Goal: Task Accomplishment & Management: Manage account settings

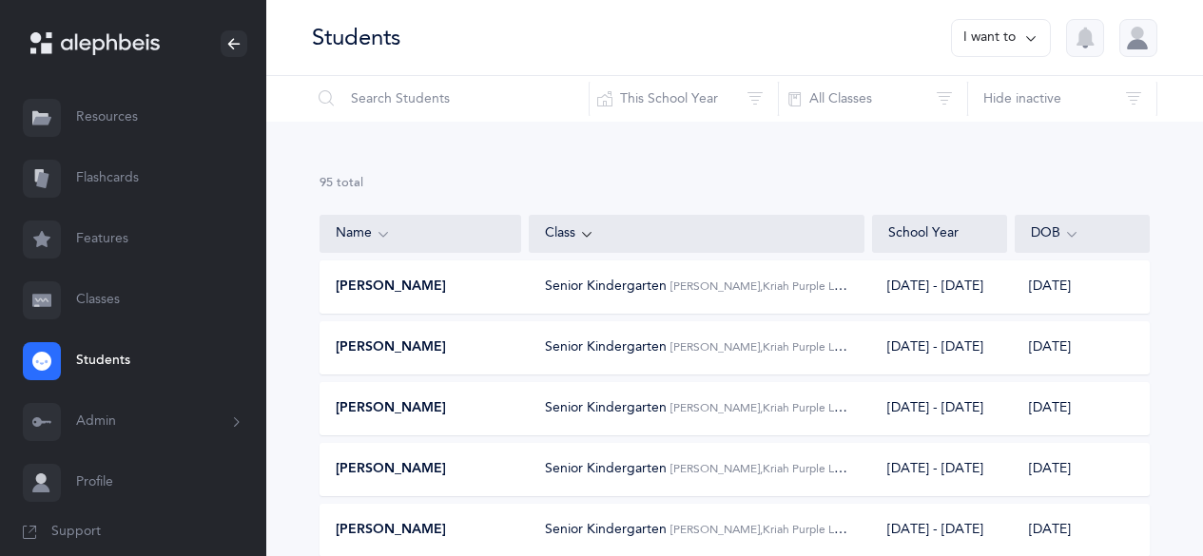
click at [95, 298] on link "Classes" at bounding box center [133, 300] width 266 height 61
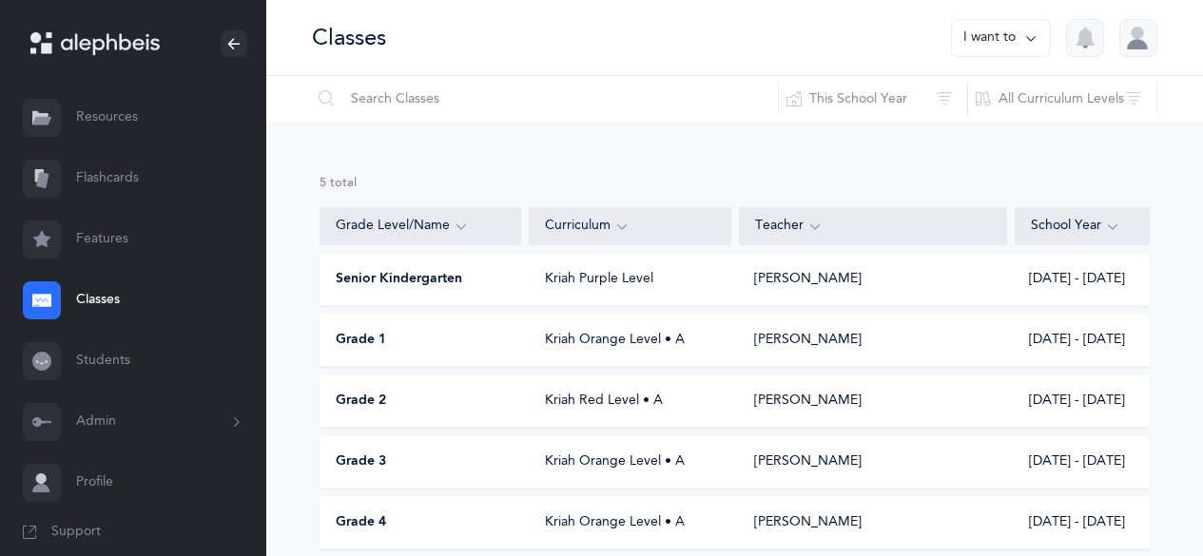
click at [465, 338] on div "Grade 1" at bounding box center [422, 340] width 202 height 19
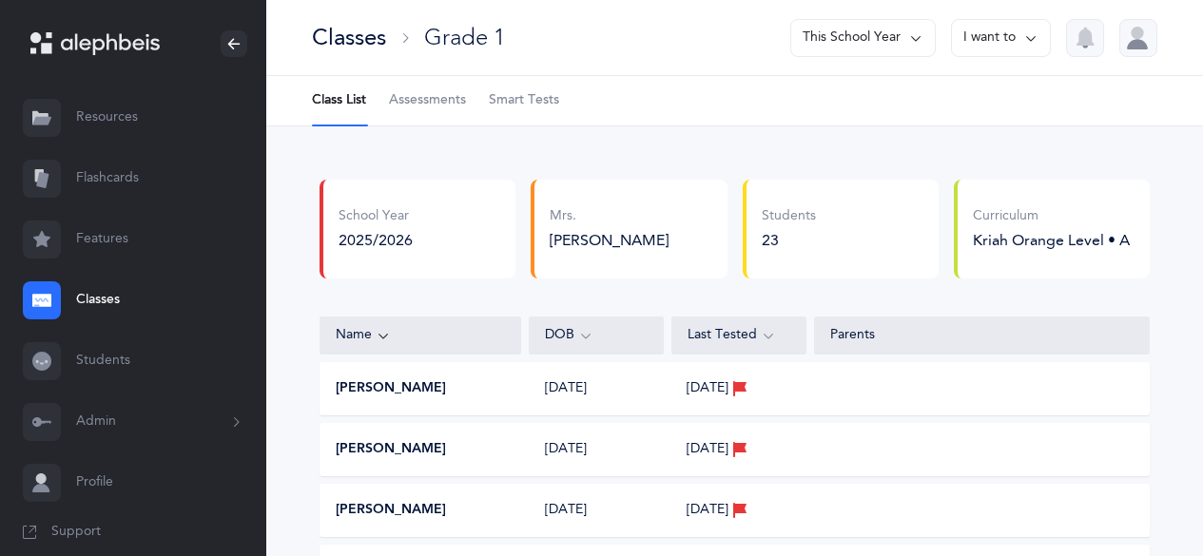
click at [435, 99] on span "Assessments" at bounding box center [427, 100] width 77 height 19
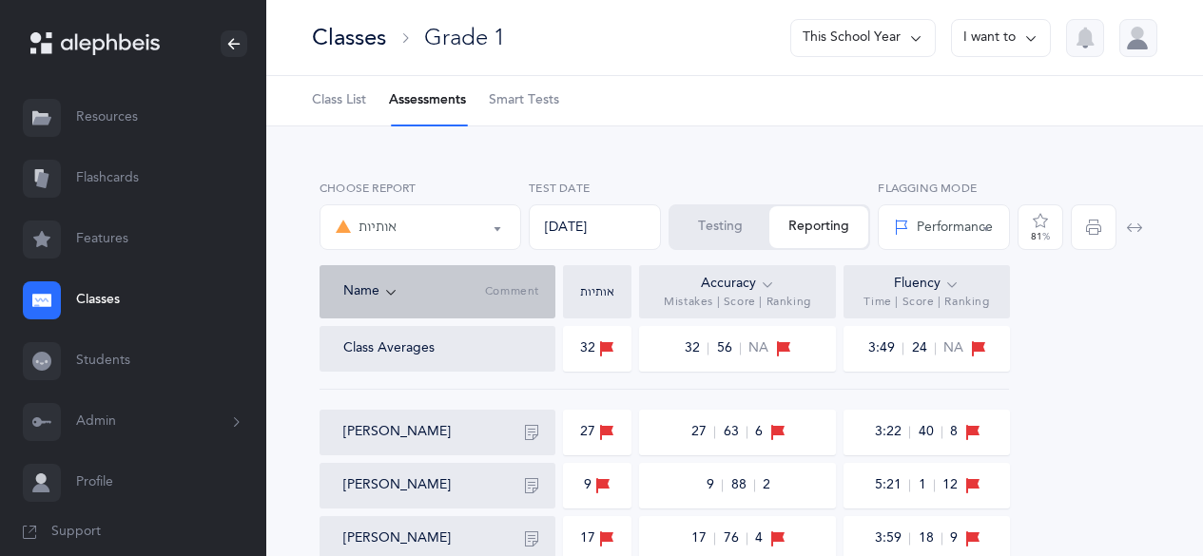
click at [721, 220] on button "Testing" at bounding box center [720, 227] width 99 height 42
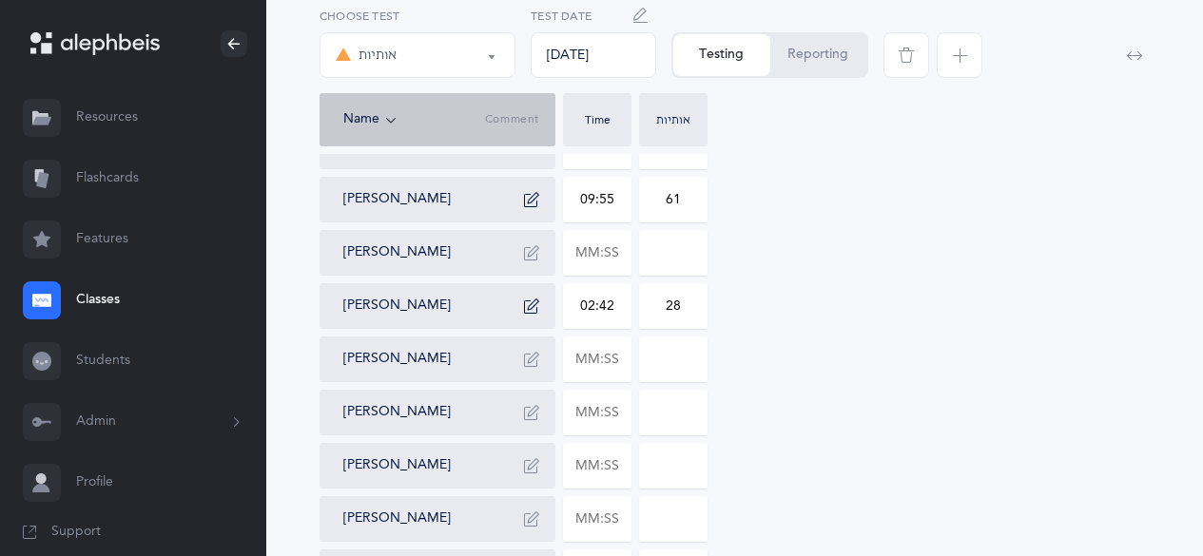
scroll to position [740, 0]
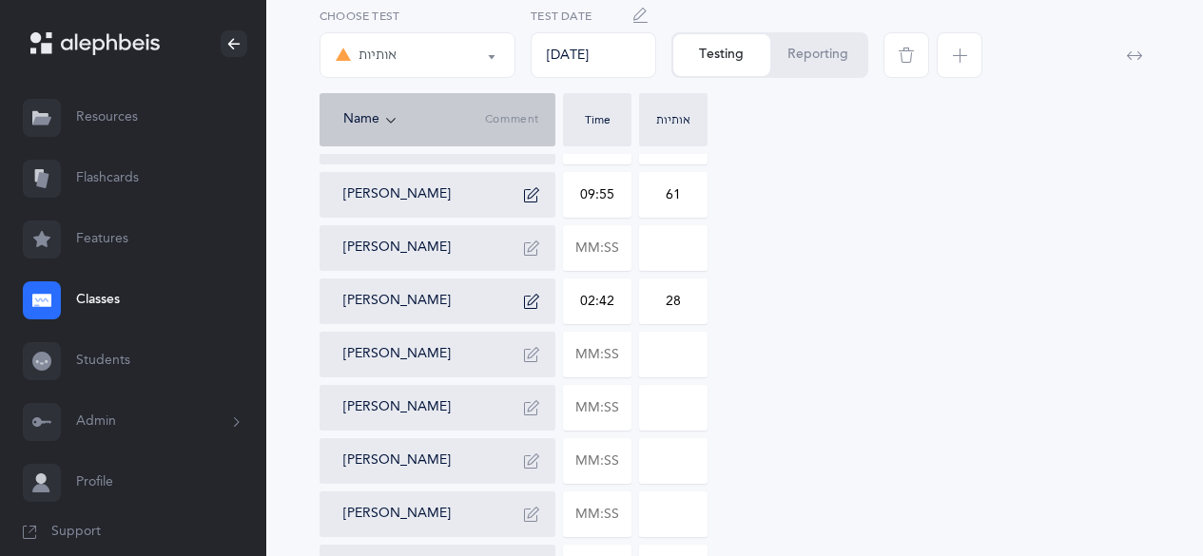
click at [382, 244] on button "Leon Hazan" at bounding box center [396, 248] width 107 height 19
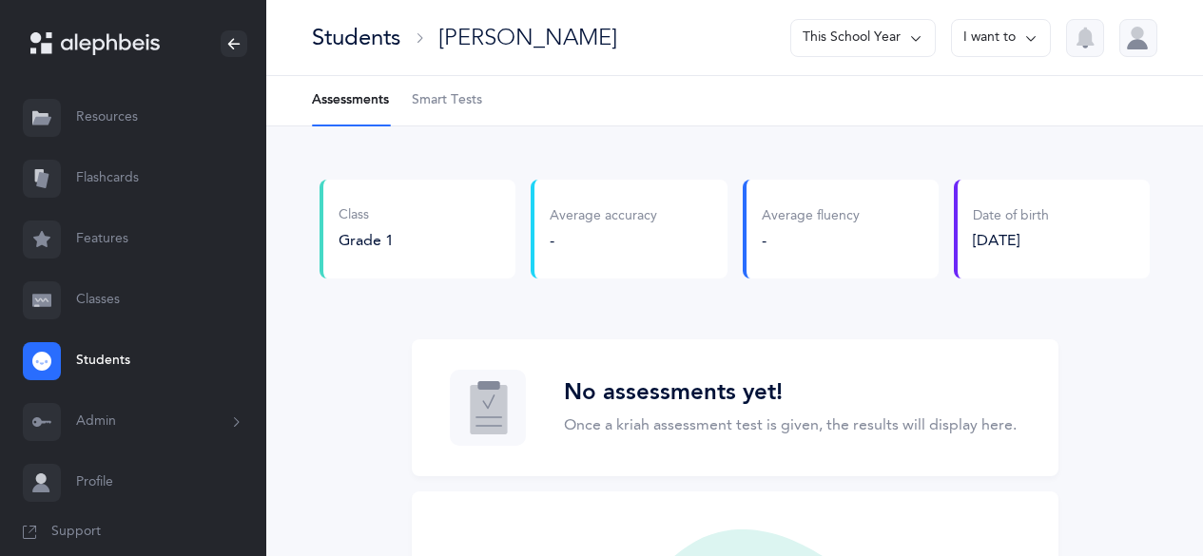
click at [1093, 45] on icon "button" at bounding box center [1086, 37] width 18 height 17
click at [995, 43] on button "I want to" at bounding box center [1001, 38] width 100 height 38
click at [968, 138] on button "Delete student" at bounding box center [974, 131] width 121 height 34
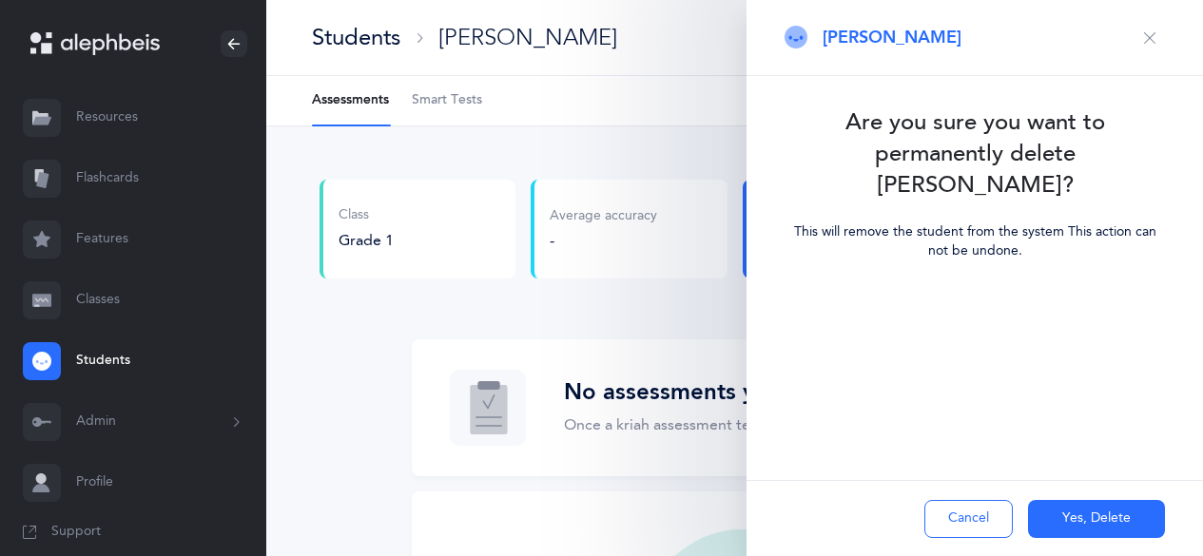
click at [1089, 525] on button "Yes, Delete" at bounding box center [1096, 519] width 137 height 38
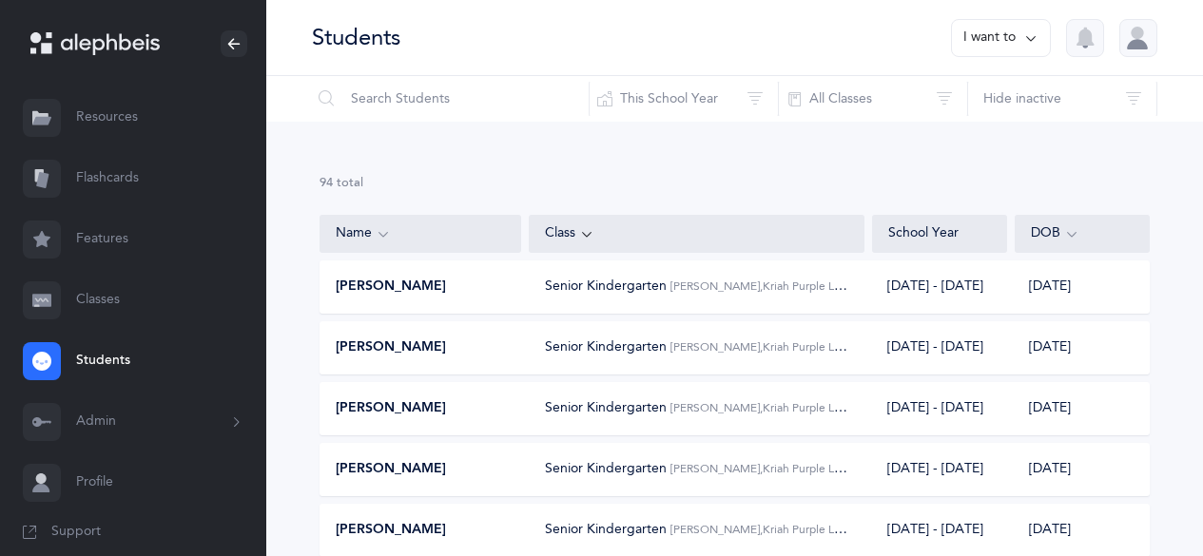
click at [99, 304] on link "Classes" at bounding box center [133, 300] width 266 height 61
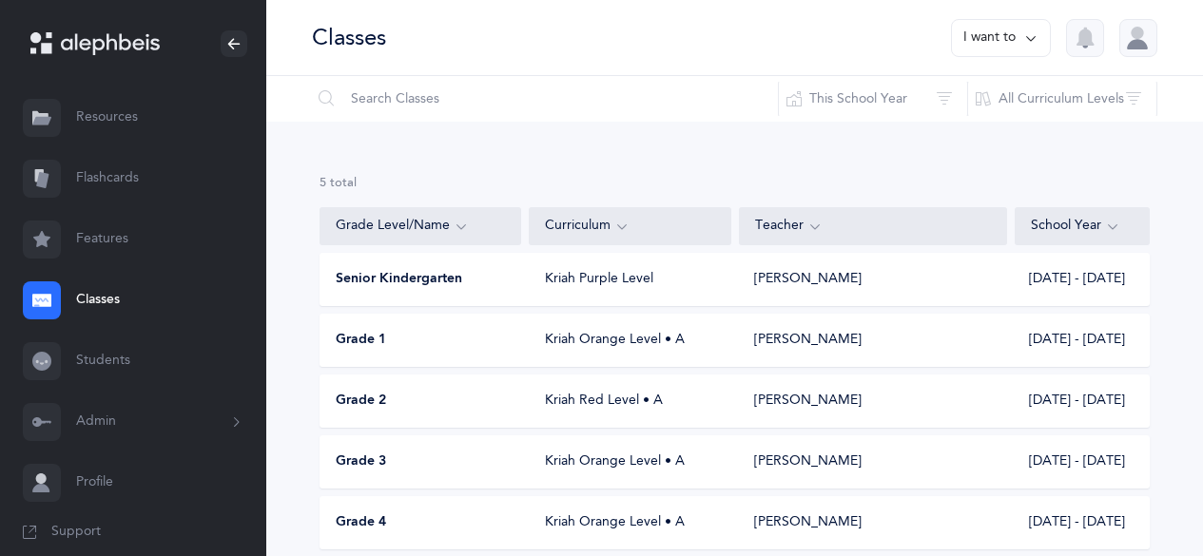
click at [394, 351] on div "Grade 1 Kriah Orange Level • A Noy Sharfi 2025 - 2026" at bounding box center [735, 340] width 830 height 53
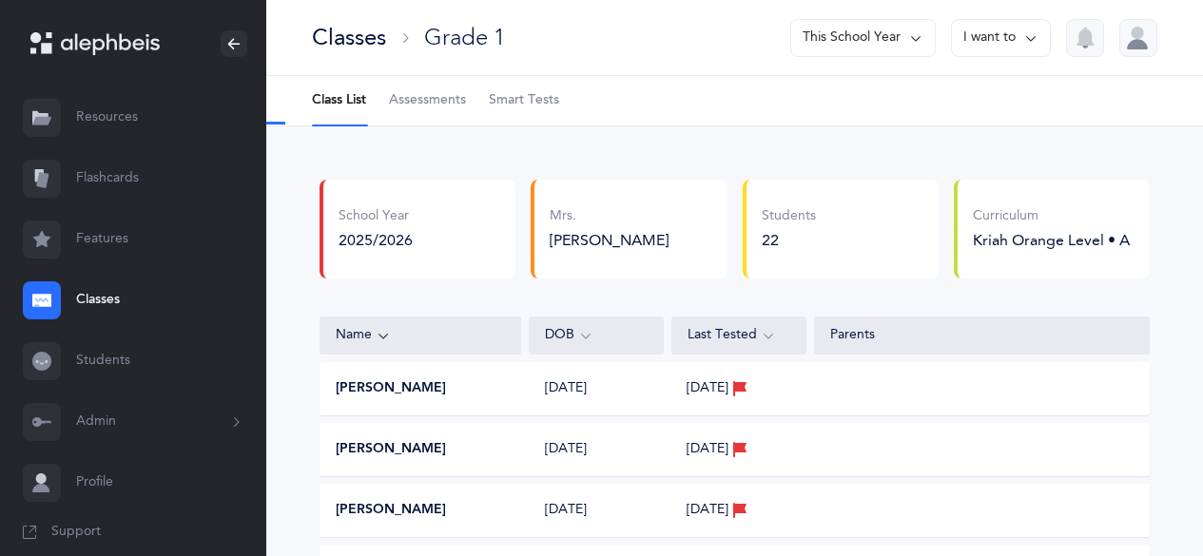
select select "2"
click at [430, 106] on span "Assessments" at bounding box center [427, 100] width 77 height 19
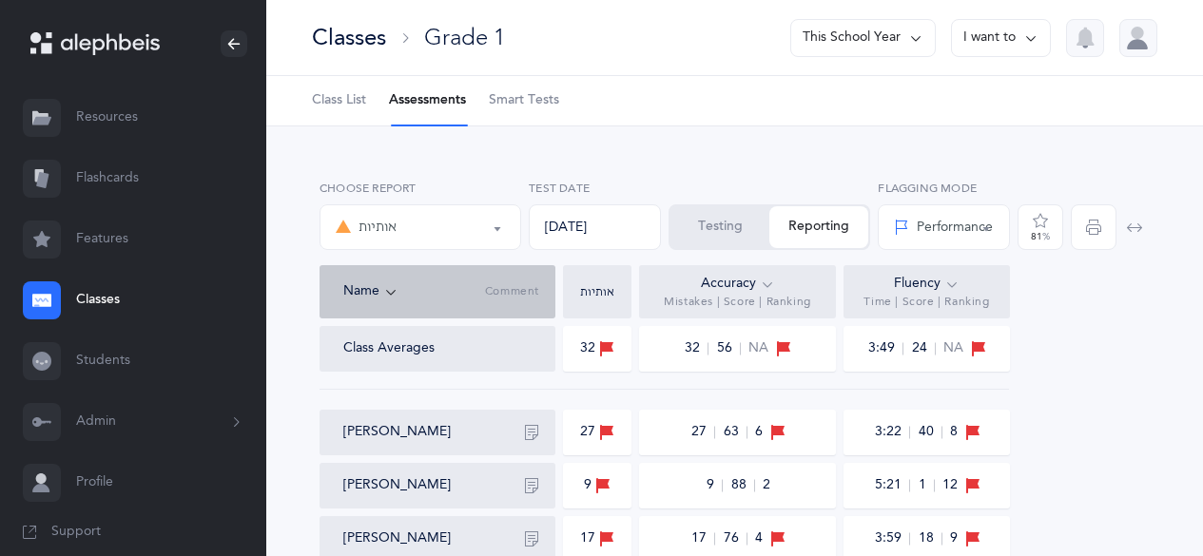
click at [707, 225] on button "Testing" at bounding box center [720, 227] width 99 height 42
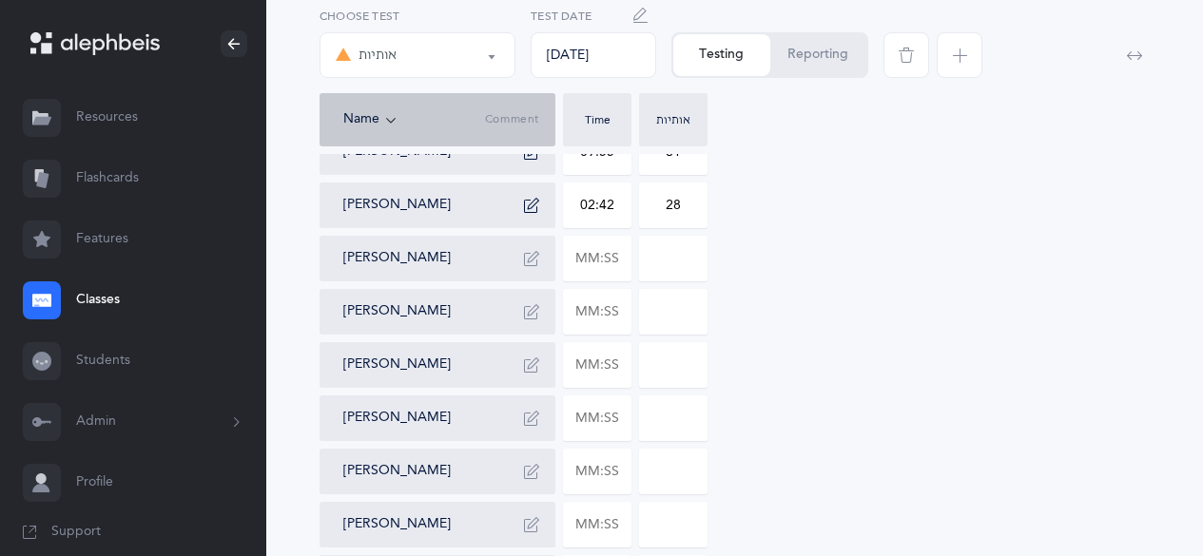
scroll to position [787, 0]
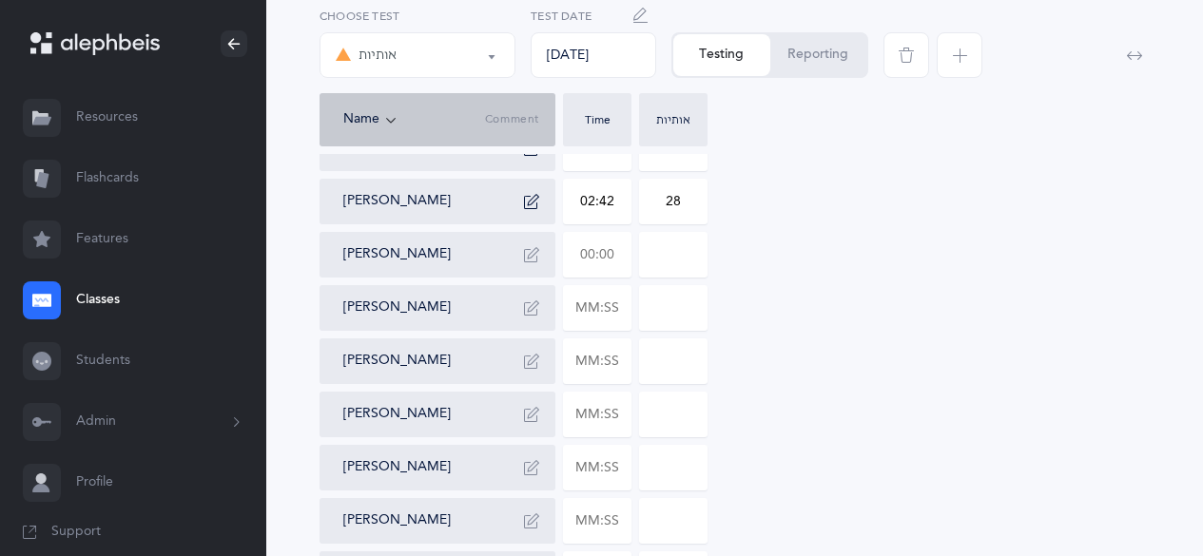
click at [589, 255] on input "text" at bounding box center [597, 255] width 67 height 44
type input "00:03"
click at [692, 265] on input at bounding box center [673, 255] width 67 height 44
type input "04:13"
type input "0"
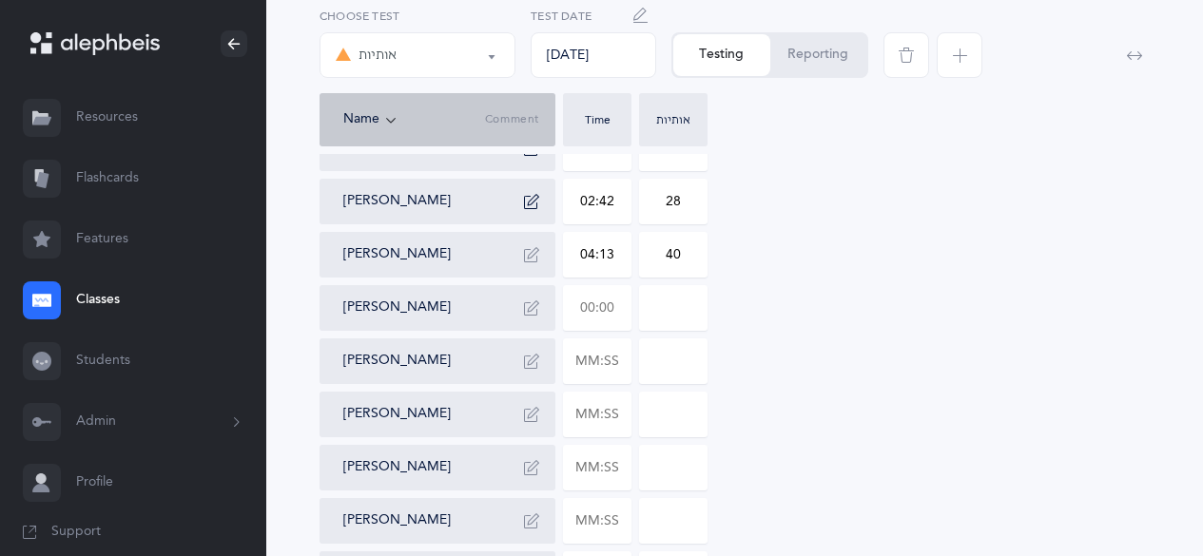
type input "40"
click at [583, 306] on input "text" at bounding box center [597, 308] width 67 height 44
type input "04:58"
type input "0"
type input "04:58"
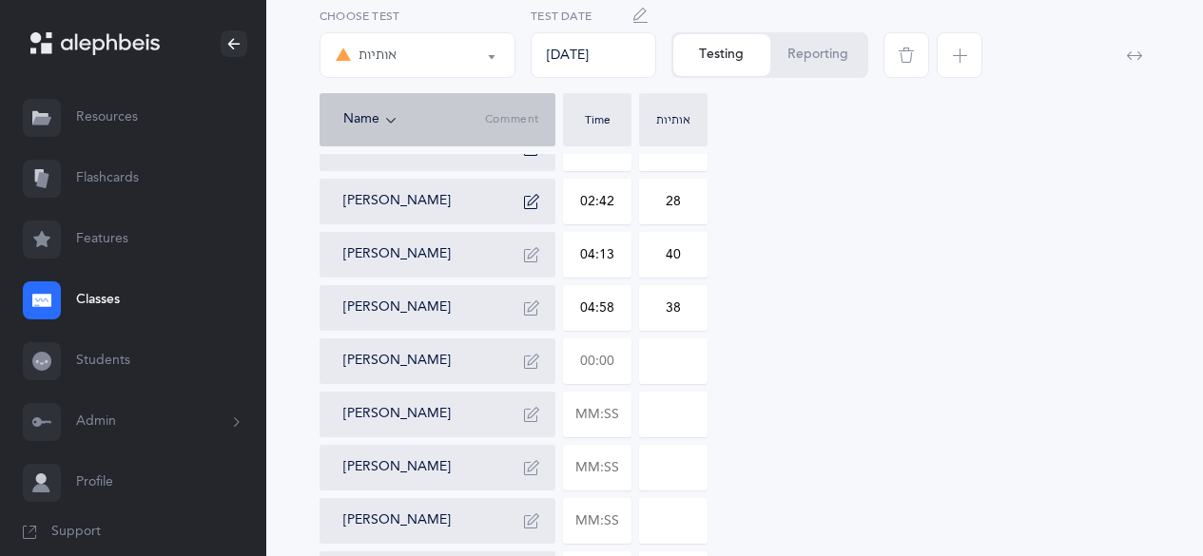
type input "38"
click at [586, 370] on input "text" at bounding box center [597, 362] width 67 height 44
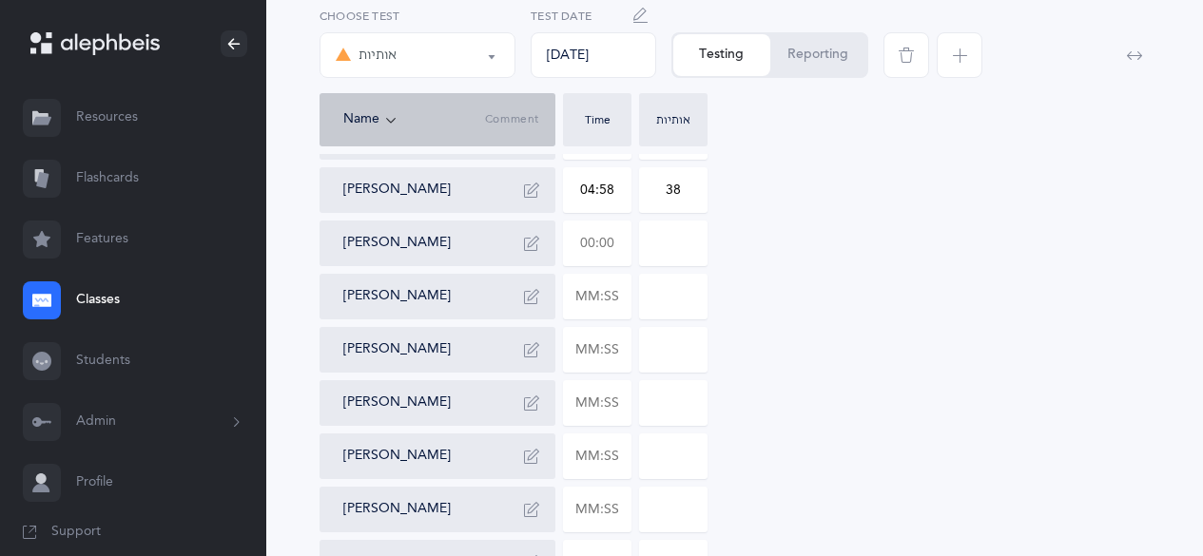
scroll to position [906, 0]
click at [575, 458] on input "text" at bounding box center [597, 456] width 67 height 44
type input "02:38"
type input "29"
click at [587, 506] on input "text" at bounding box center [597, 509] width 67 height 44
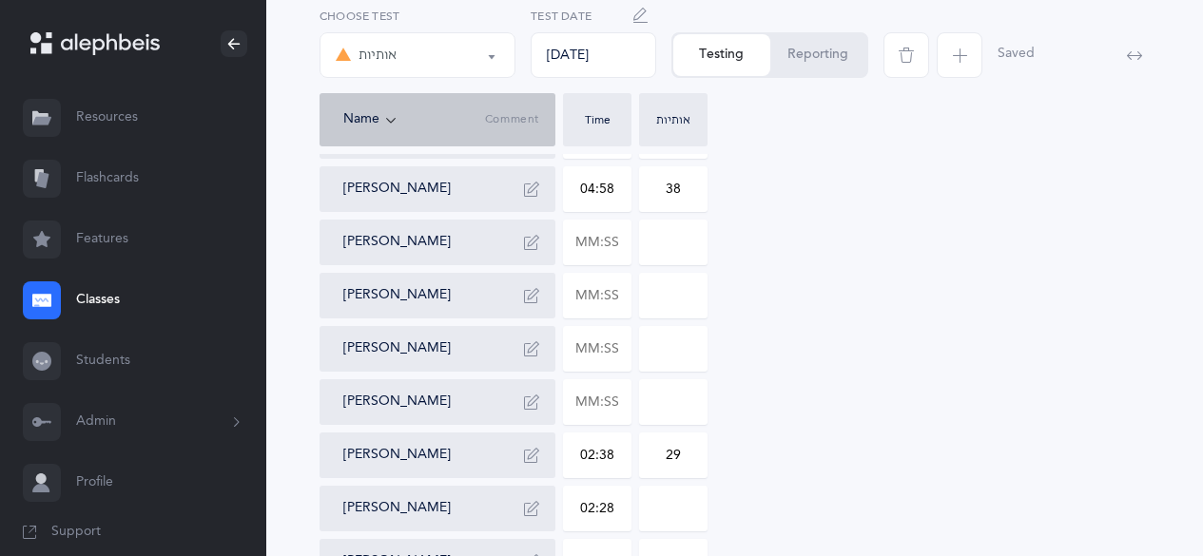
type input "02:28"
type input "9"
click at [578, 400] on input "text" at bounding box center [597, 402] width 67 height 44
type input "01:40"
click at [667, 394] on input "0" at bounding box center [673, 402] width 67 height 44
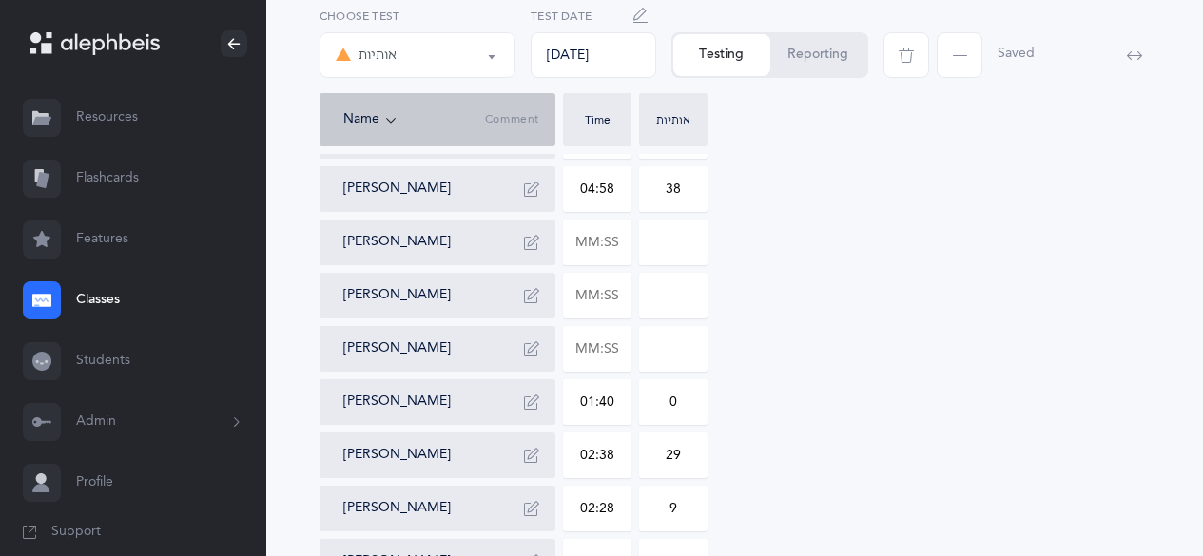
click at [667, 394] on input "0" at bounding box center [673, 402] width 67 height 44
type input "6"
click at [586, 351] on input "text" at bounding box center [597, 349] width 67 height 44
type input "03:13"
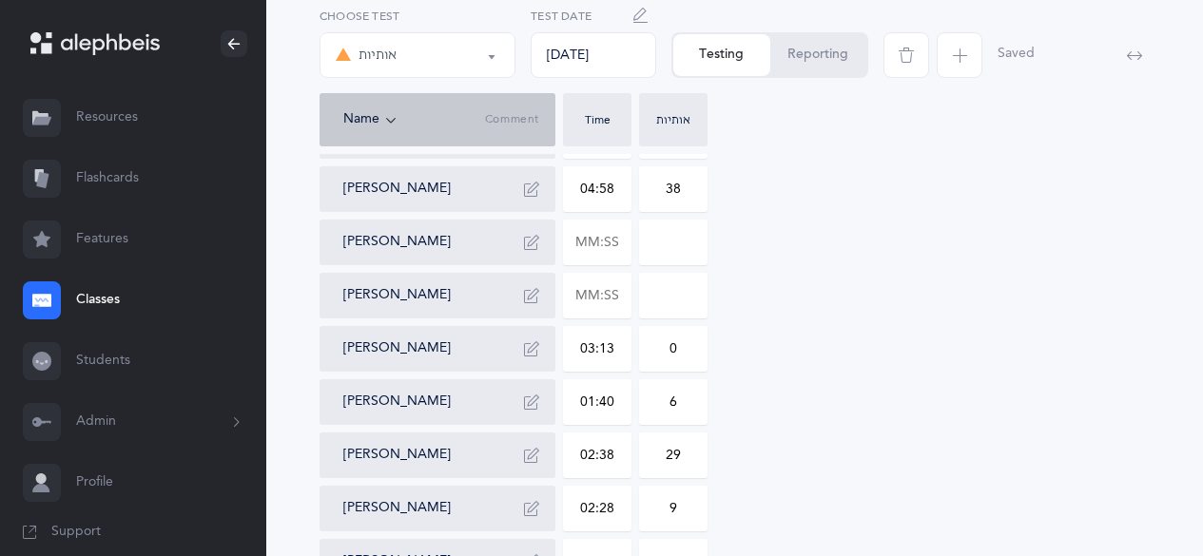
click at [664, 343] on input "0" at bounding box center [673, 349] width 67 height 44
type input "20"
click at [595, 248] on input "text" at bounding box center [597, 243] width 67 height 44
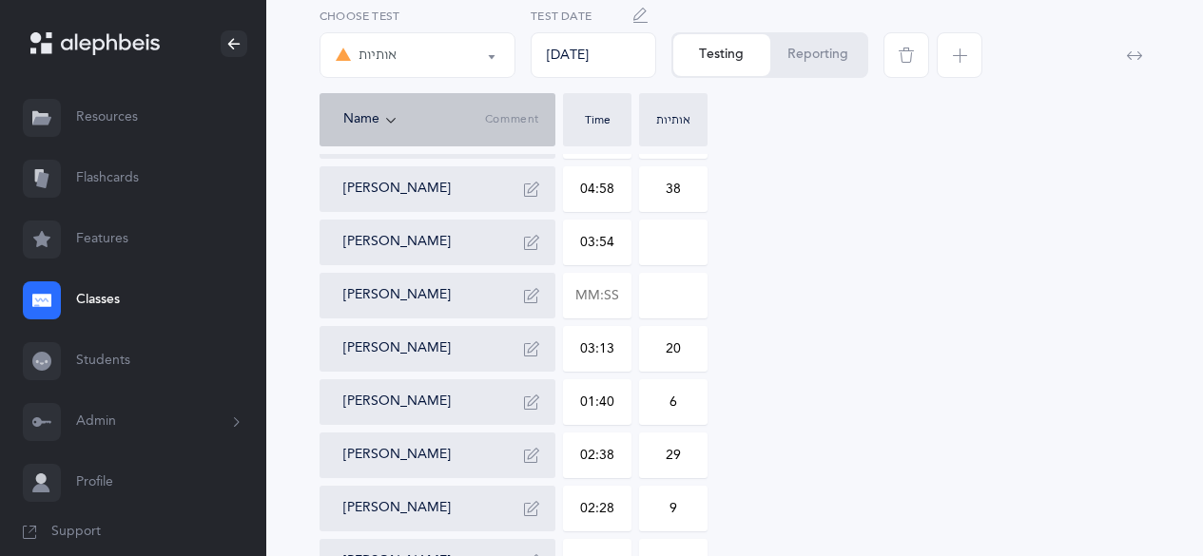
type input "03:54"
click at [668, 244] on input "0" at bounding box center [673, 243] width 67 height 44
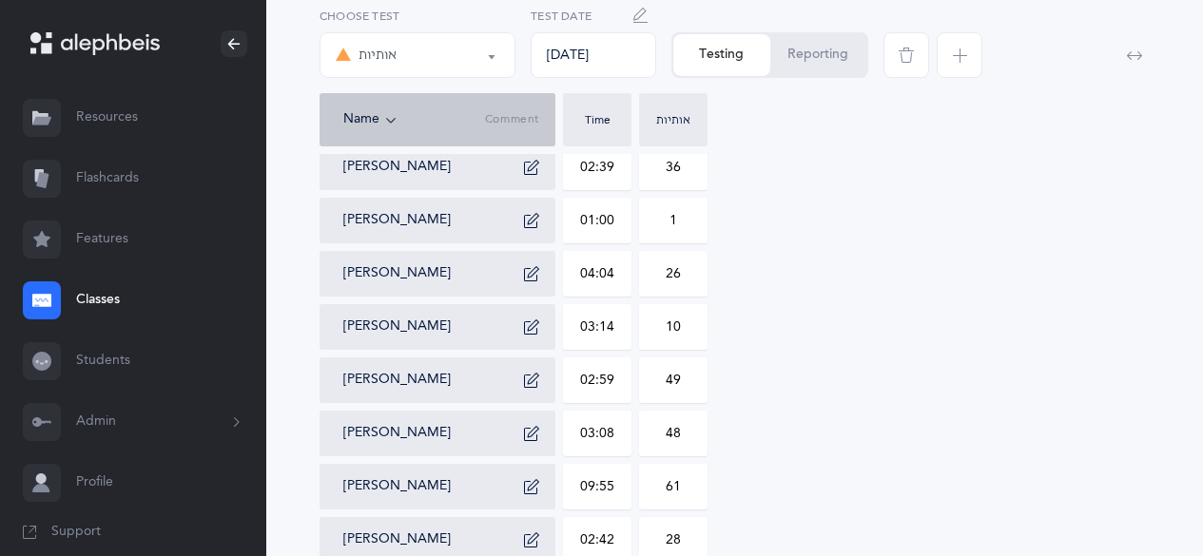
scroll to position [447, 0]
type input "14"
click at [588, 222] on input "01:00" at bounding box center [597, 222] width 67 height 44
click at [621, 219] on input "00:00" at bounding box center [597, 222] width 67 height 44
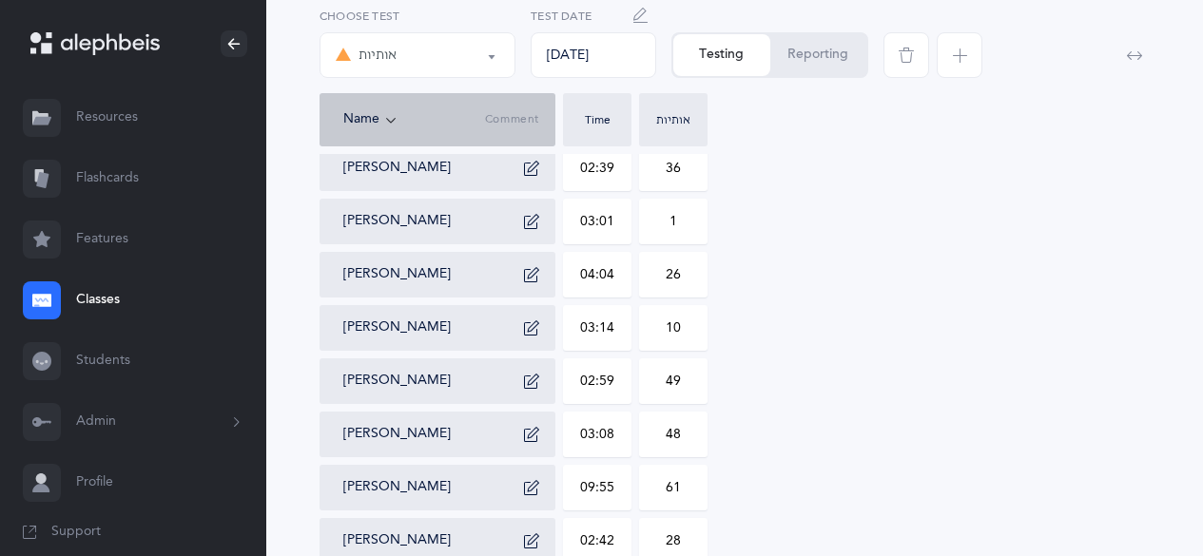
type input "03:01"
click at [675, 215] on input "1" at bounding box center [673, 222] width 67 height 44
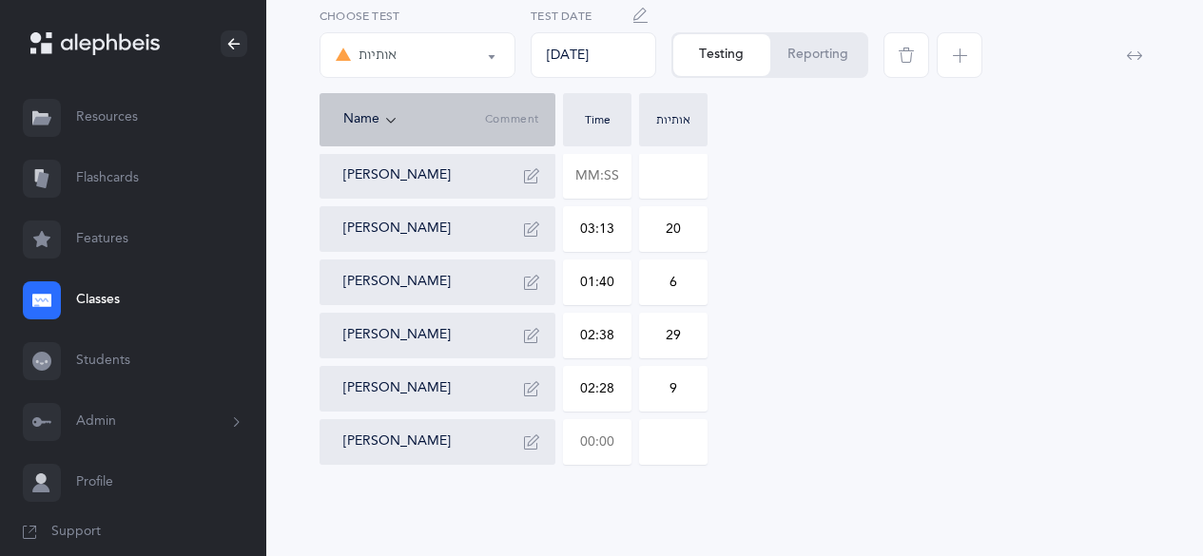
type input "3"
click at [595, 452] on input "text" at bounding box center [597, 442] width 67 height 44
type input "02:18"
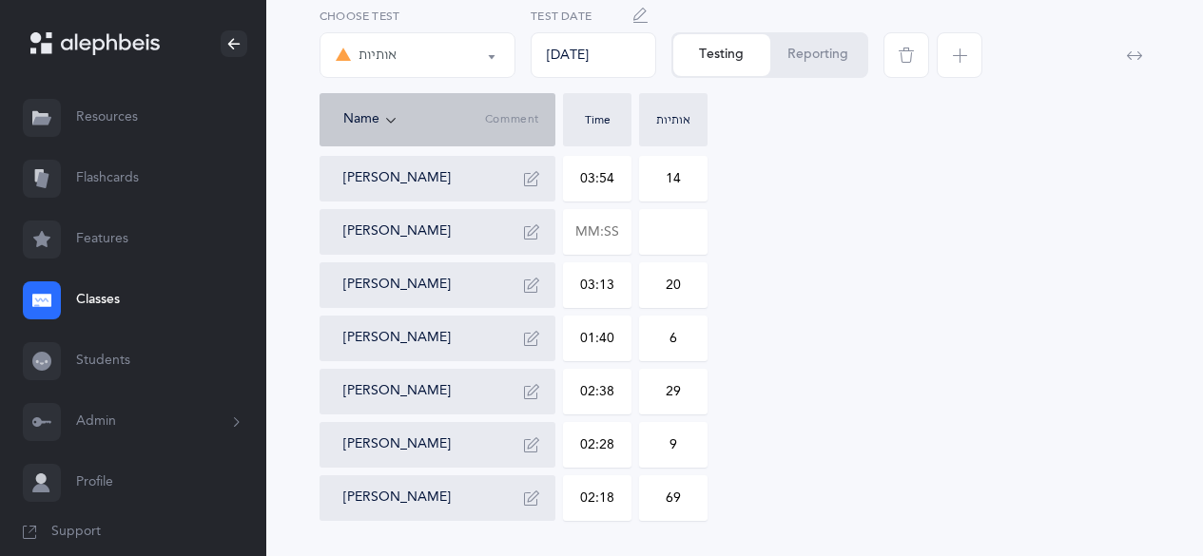
scroll to position [968, 0]
type input "69"
click at [603, 229] on input "text" at bounding box center [597, 233] width 67 height 44
type input "02:44"
click at [666, 233] on input "0" at bounding box center [673, 233] width 67 height 44
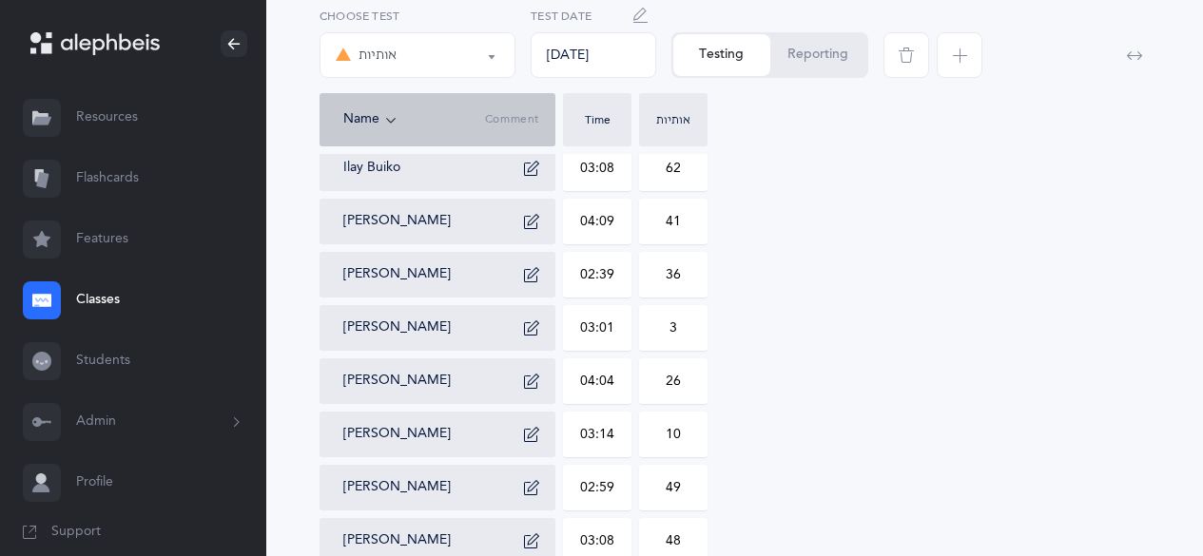
scroll to position [340, 0]
type input "50"
click at [120, 307] on link "Classes" at bounding box center [133, 300] width 266 height 61
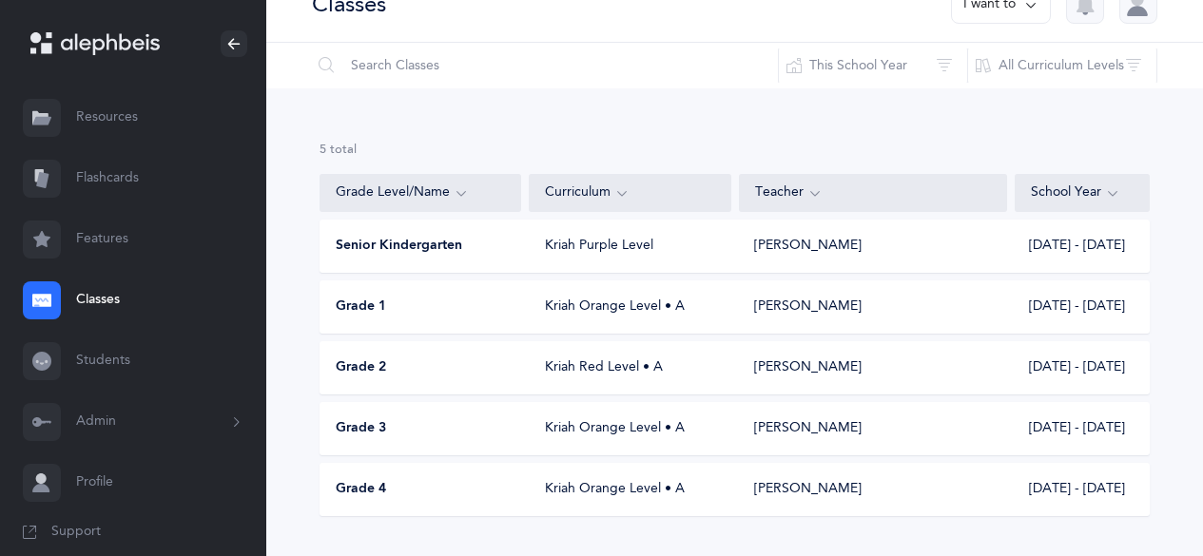
scroll to position [42, 0]
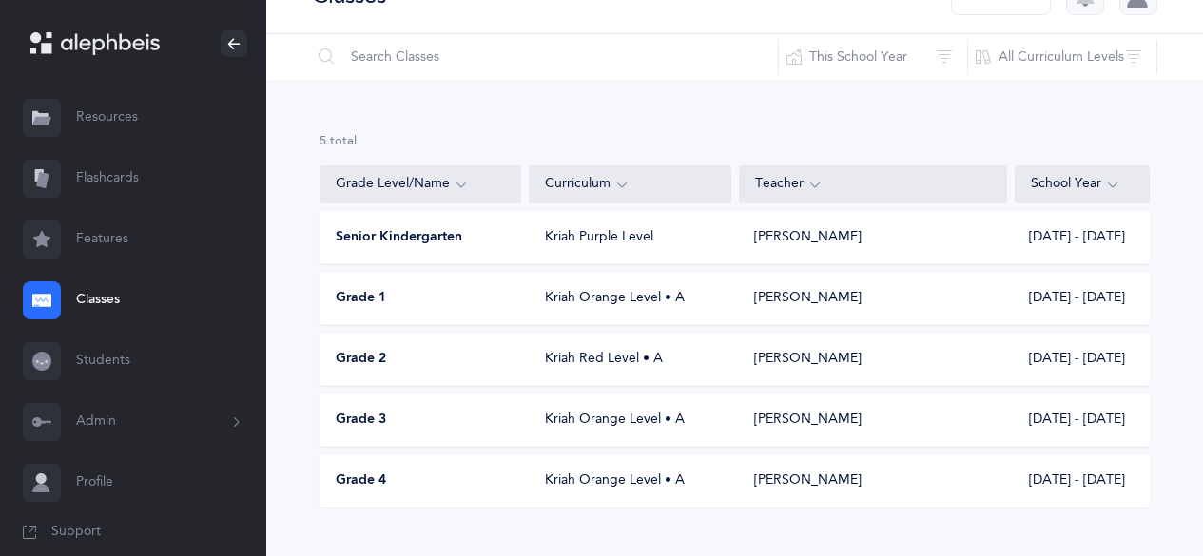
click at [383, 431] on div "Grade 3 Kriah Orange Level • A Rachelli Dukesz 2025 - 2026" at bounding box center [735, 420] width 830 height 53
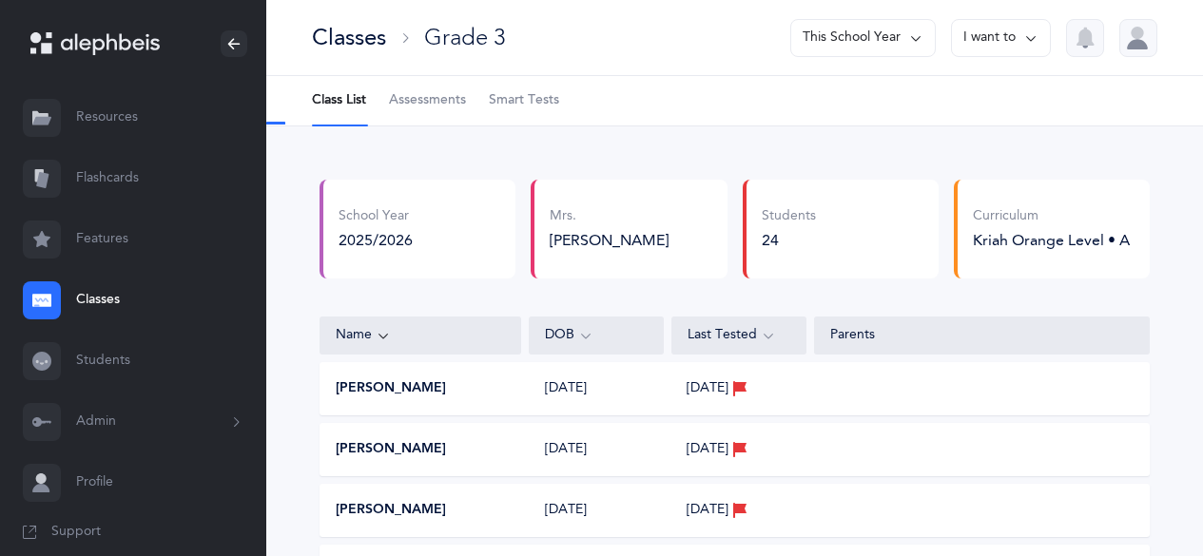
select select "9"
click at [438, 107] on span "Assessments" at bounding box center [427, 100] width 77 height 19
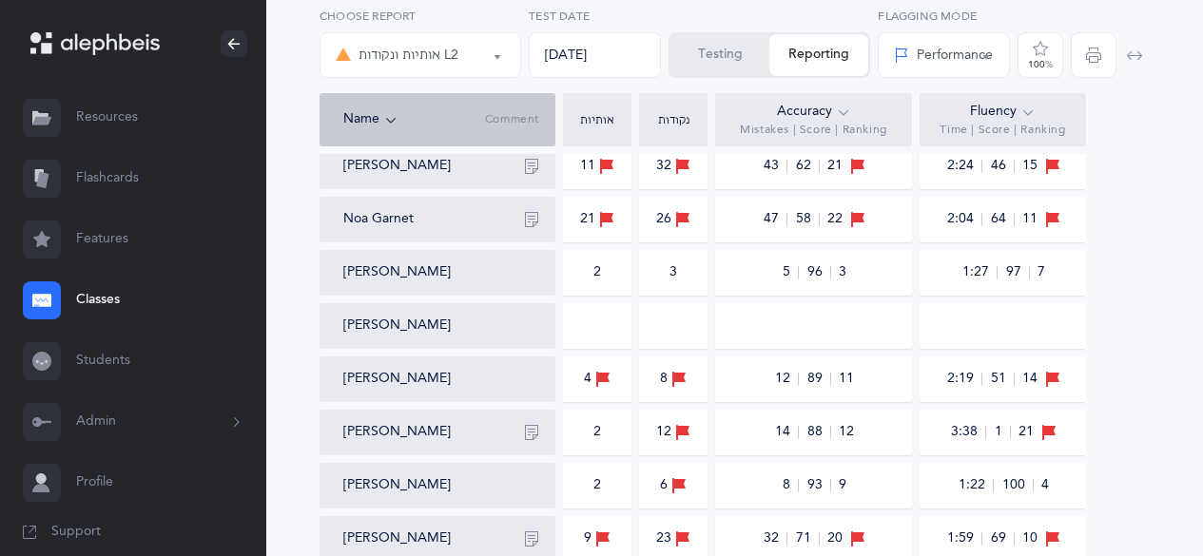
scroll to position [754, 0]
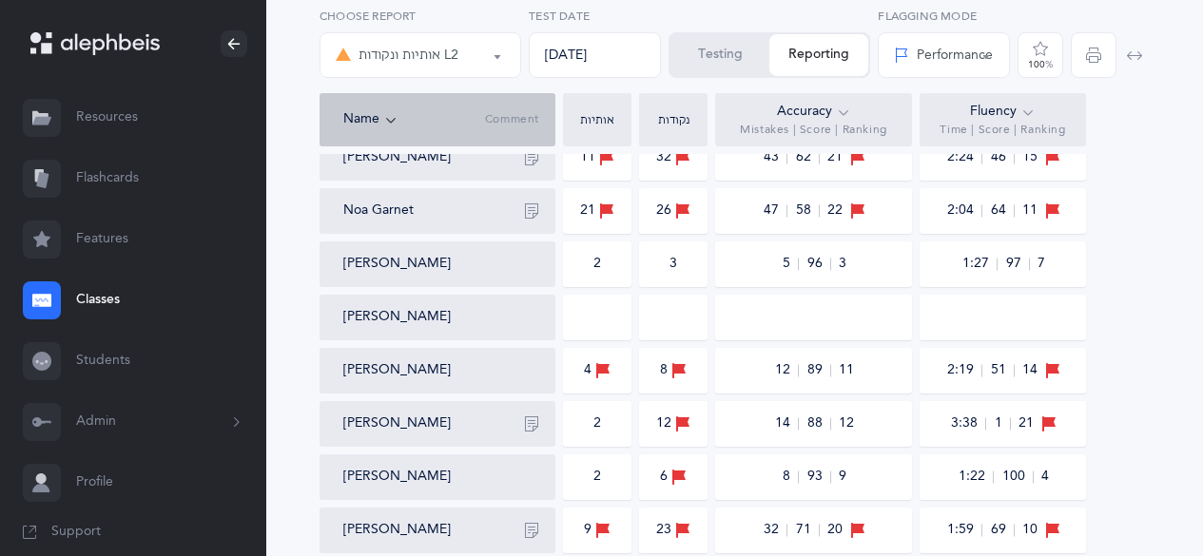
click at [389, 317] on button "[PERSON_NAME]" at bounding box center [396, 317] width 107 height 19
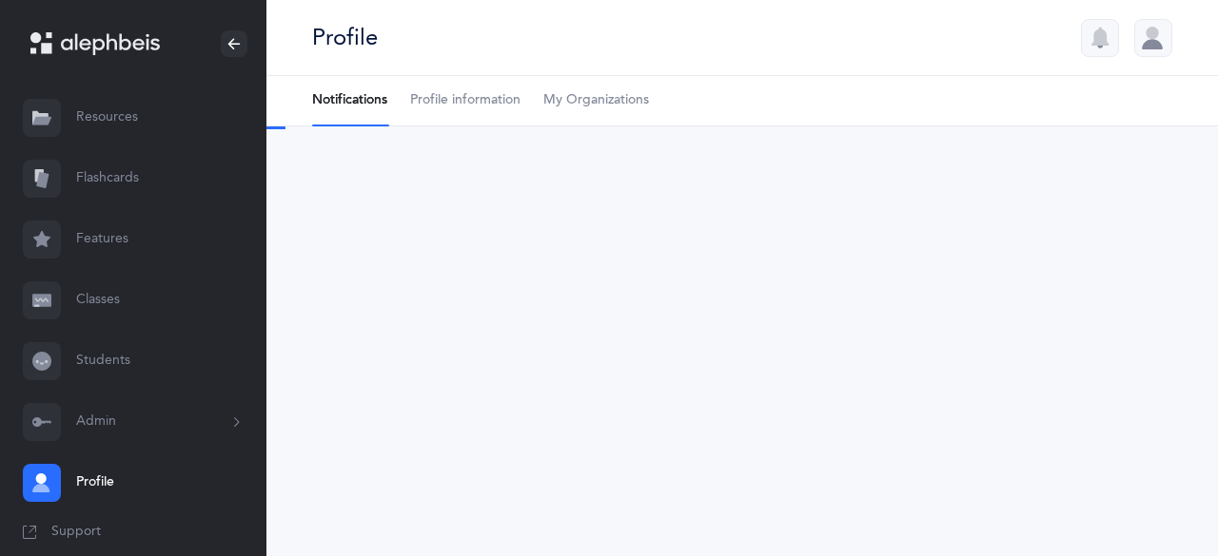
click at [1020, 40] on div "Profile" at bounding box center [741, 38] width 951 height 76
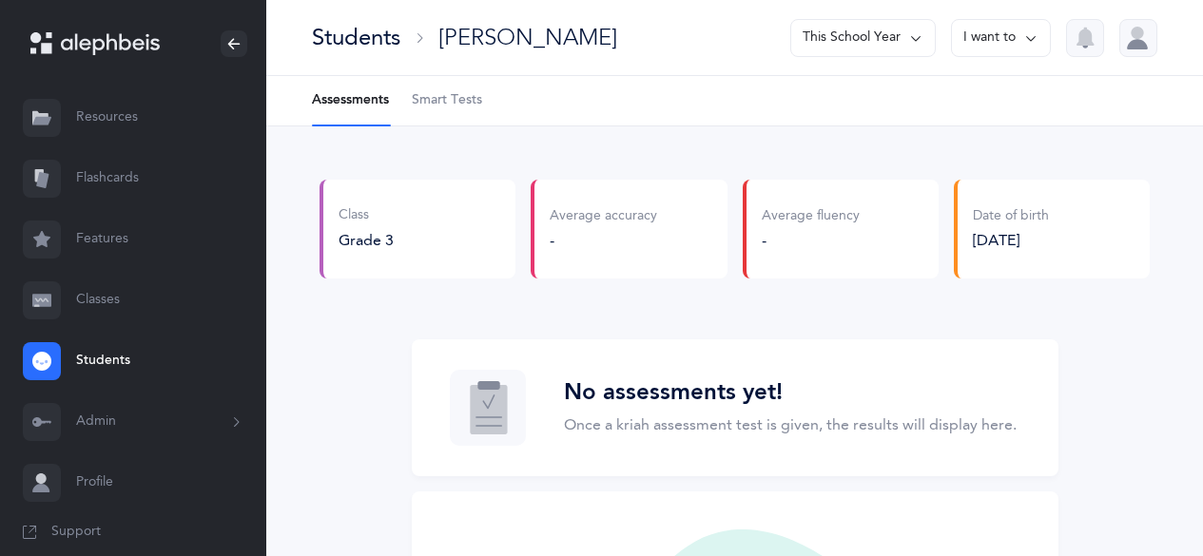
click at [1041, 39] on button "I want to" at bounding box center [1001, 38] width 100 height 38
click at [981, 144] on button "Delete student" at bounding box center [974, 131] width 121 height 34
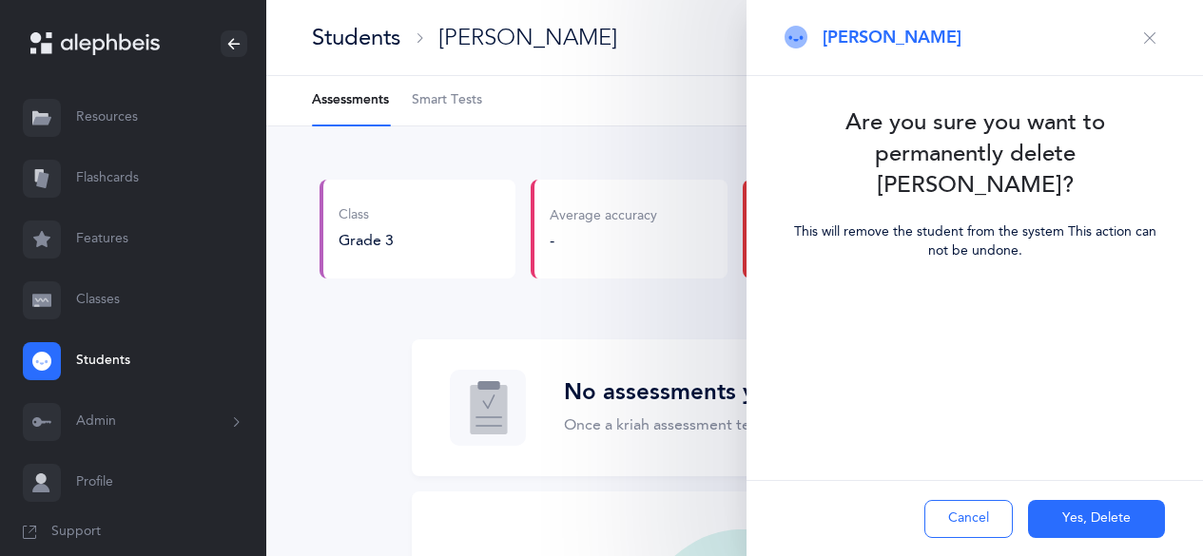
click at [1087, 546] on div "Cancel Yes, [GEOGRAPHIC_DATA]" at bounding box center [975, 518] width 457 height 76
click at [1086, 526] on button "Yes, Delete" at bounding box center [1096, 519] width 137 height 38
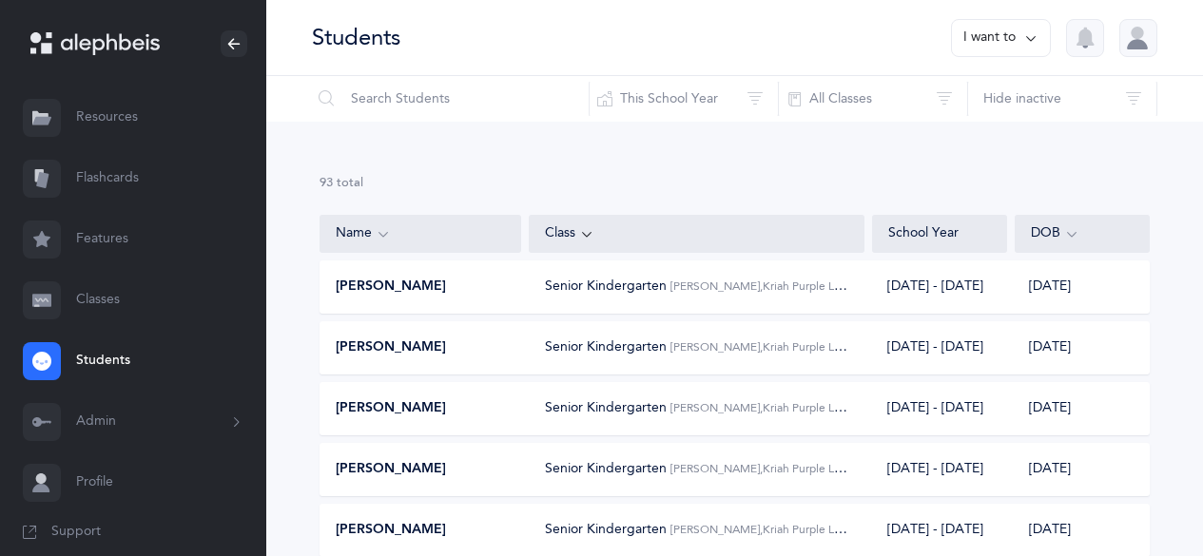
click at [98, 362] on link "Students" at bounding box center [133, 361] width 266 height 61
click at [94, 306] on link "Classes" at bounding box center [133, 300] width 266 height 61
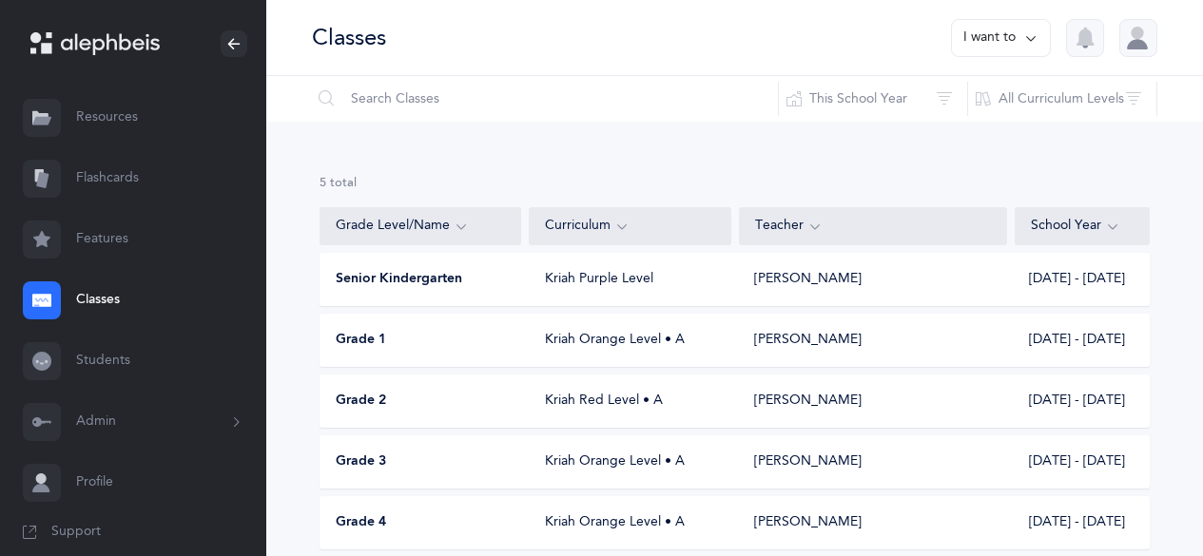
click at [390, 268] on div "Senior Kindergarten Kriah Purple Level [PERSON_NAME] [DATE] - [DATE]" at bounding box center [735, 279] width 830 height 53
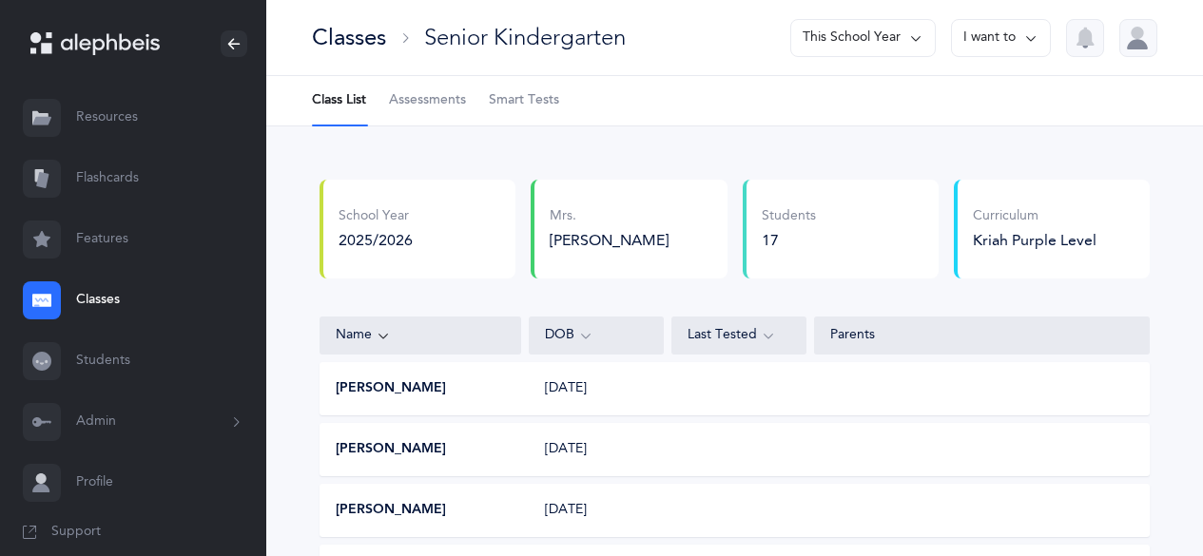
click at [429, 104] on span "Assessments" at bounding box center [427, 100] width 77 height 19
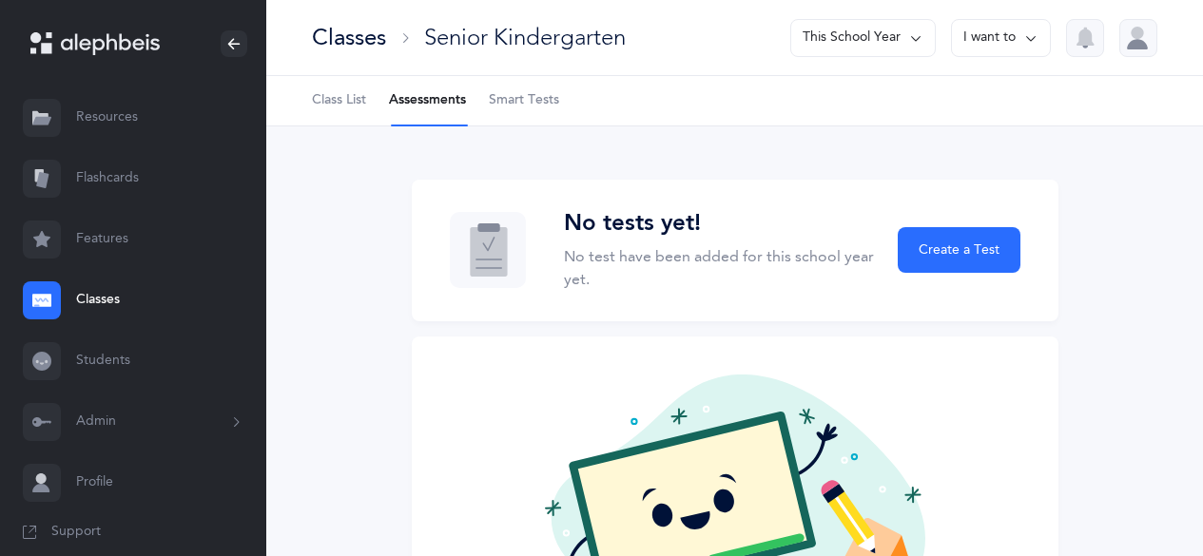
click at [333, 105] on span "Class List" at bounding box center [339, 100] width 54 height 19
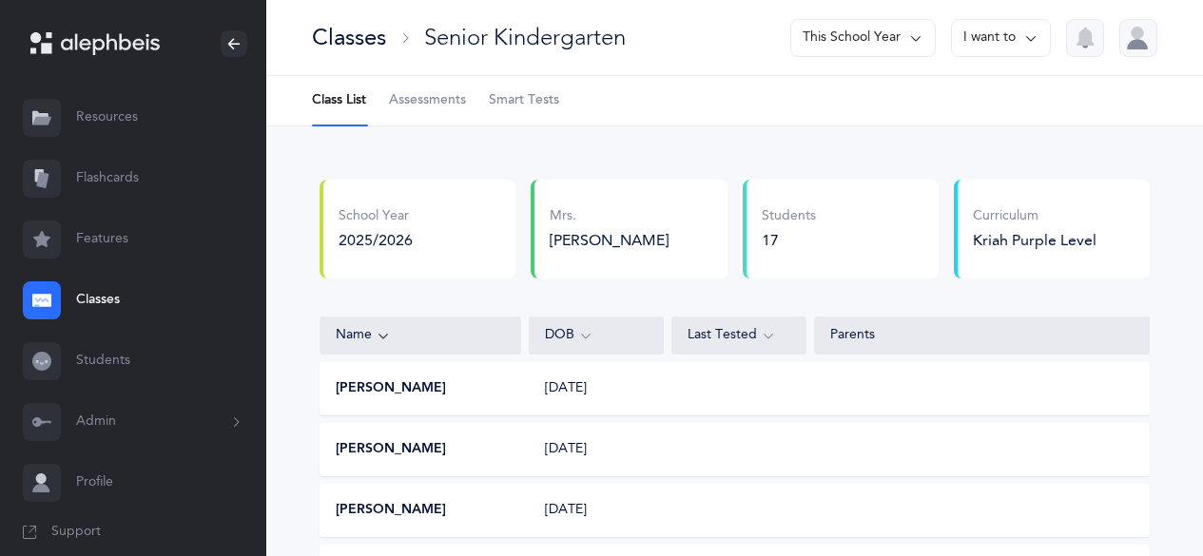
click at [99, 435] on button "Admin" at bounding box center [133, 422] width 266 height 61
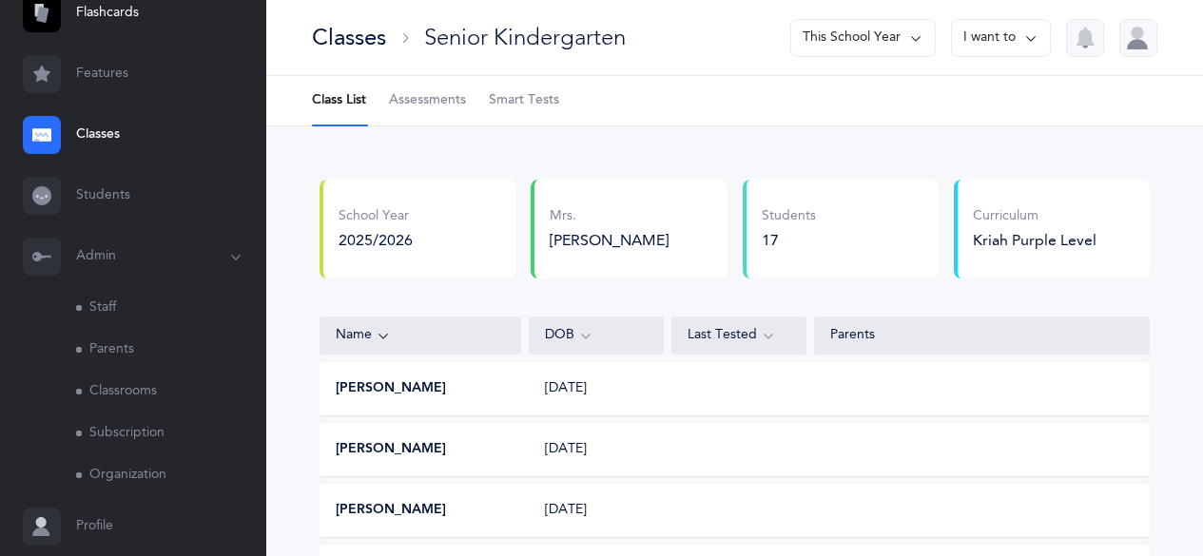
scroll to position [227, 0]
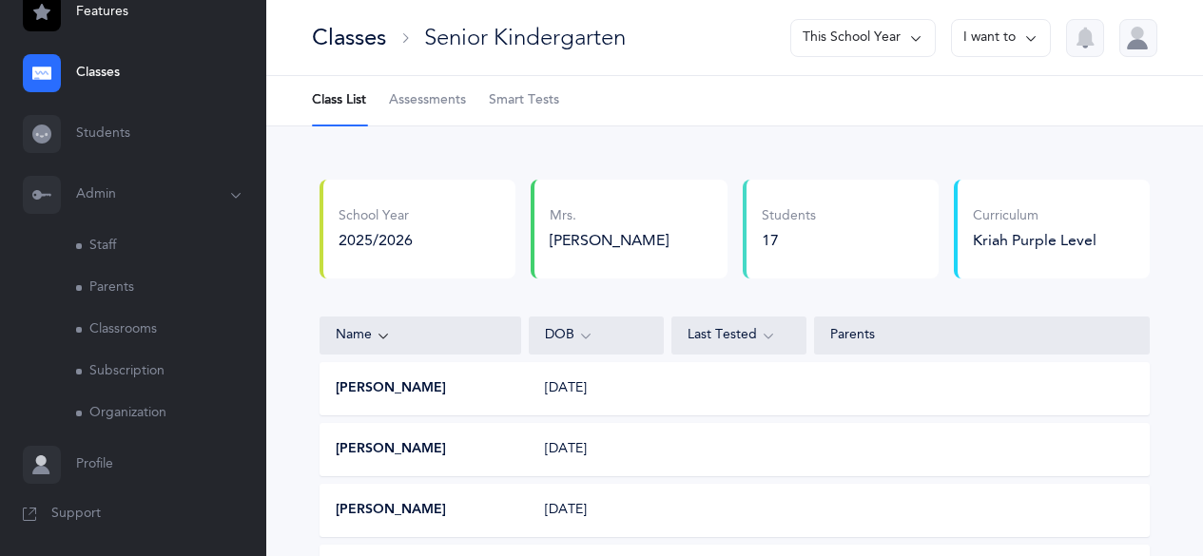
click at [119, 379] on link "Subscription" at bounding box center [171, 372] width 190 height 42
